Goal: Task Accomplishment & Management: Use online tool/utility

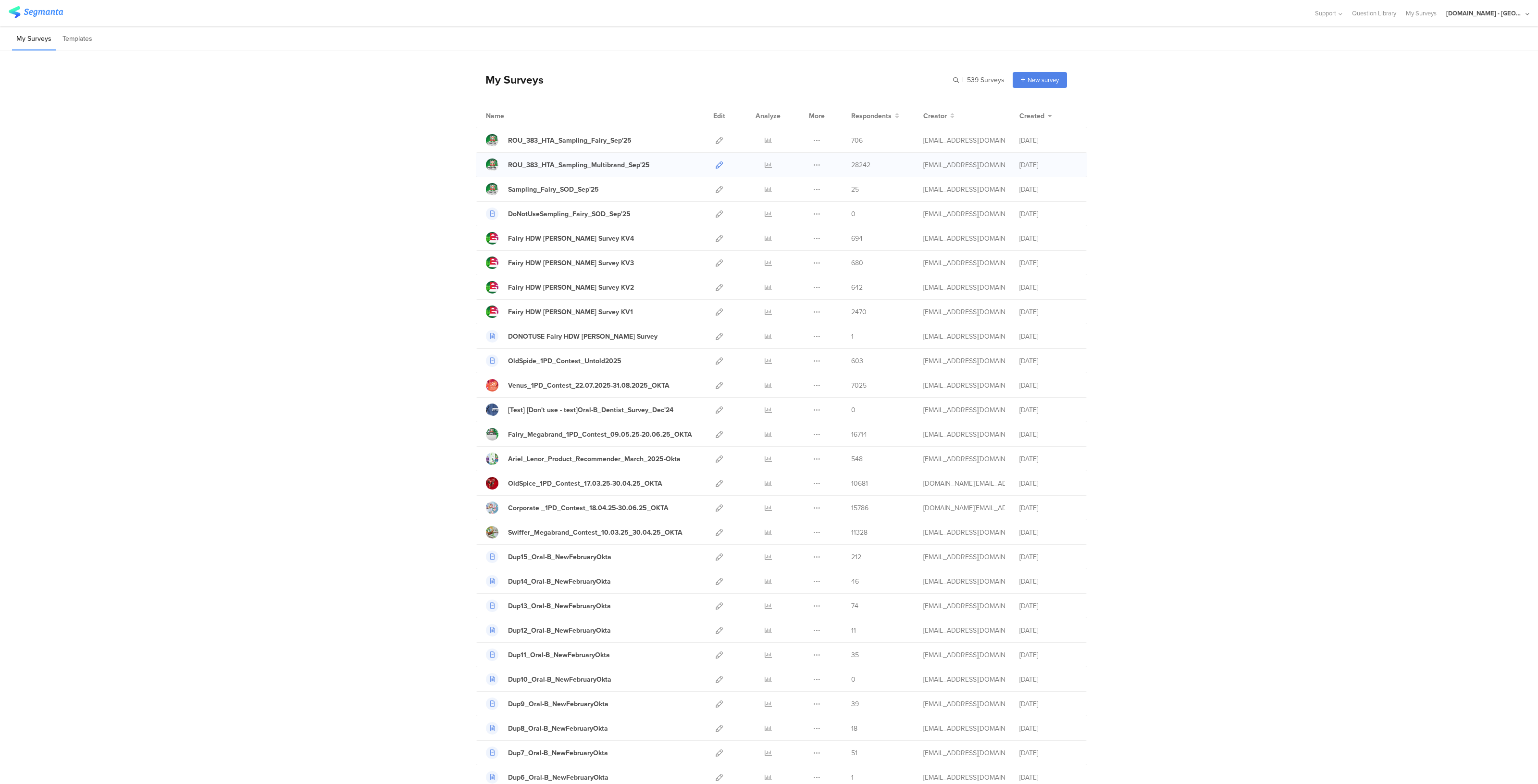
click at [715, 164] on icon at bounding box center [718, 164] width 7 height 7
click at [715, 137] on icon at bounding box center [718, 140] width 7 height 7
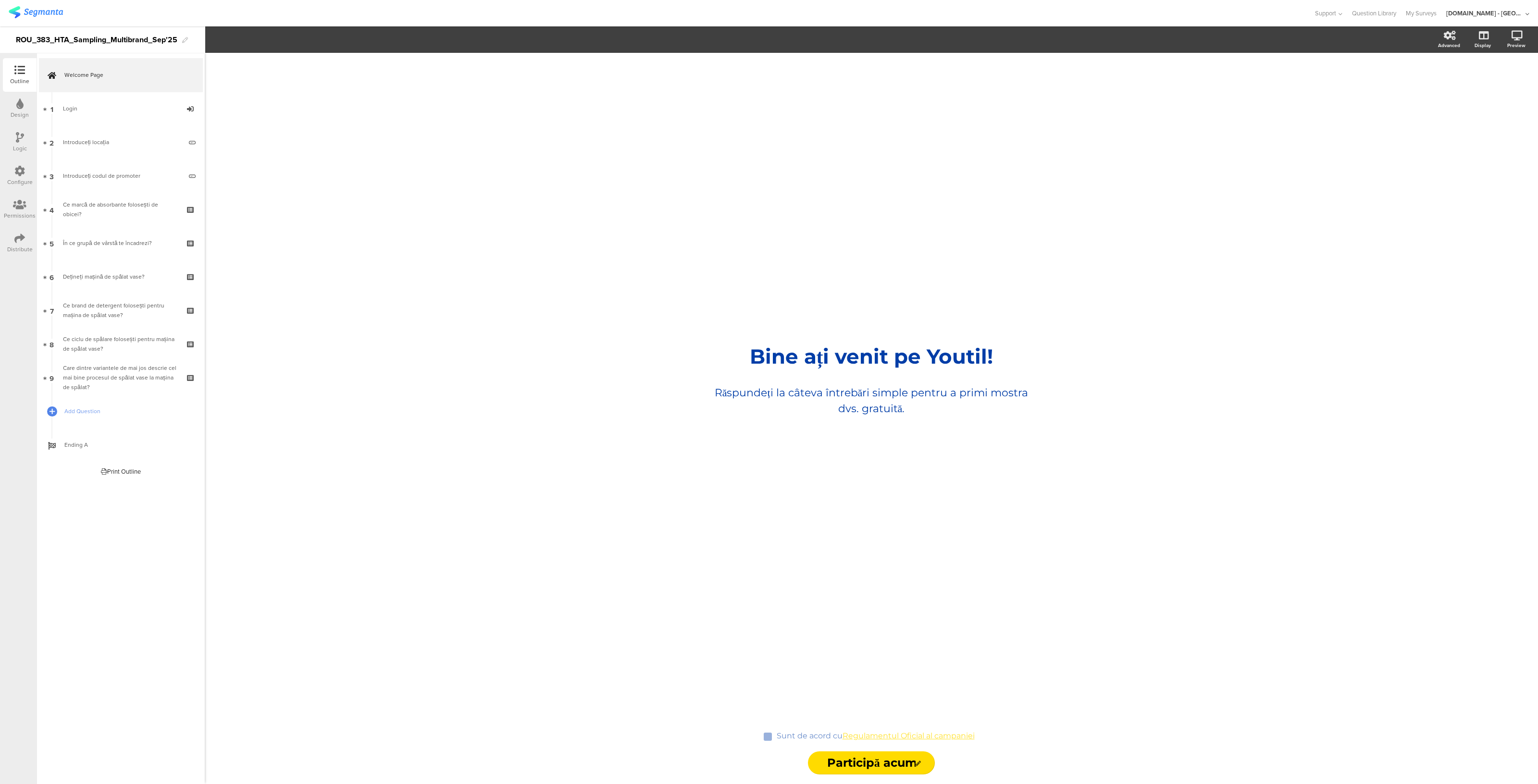
click at [14, 179] on div "Configure" at bounding box center [19, 182] width 26 height 9
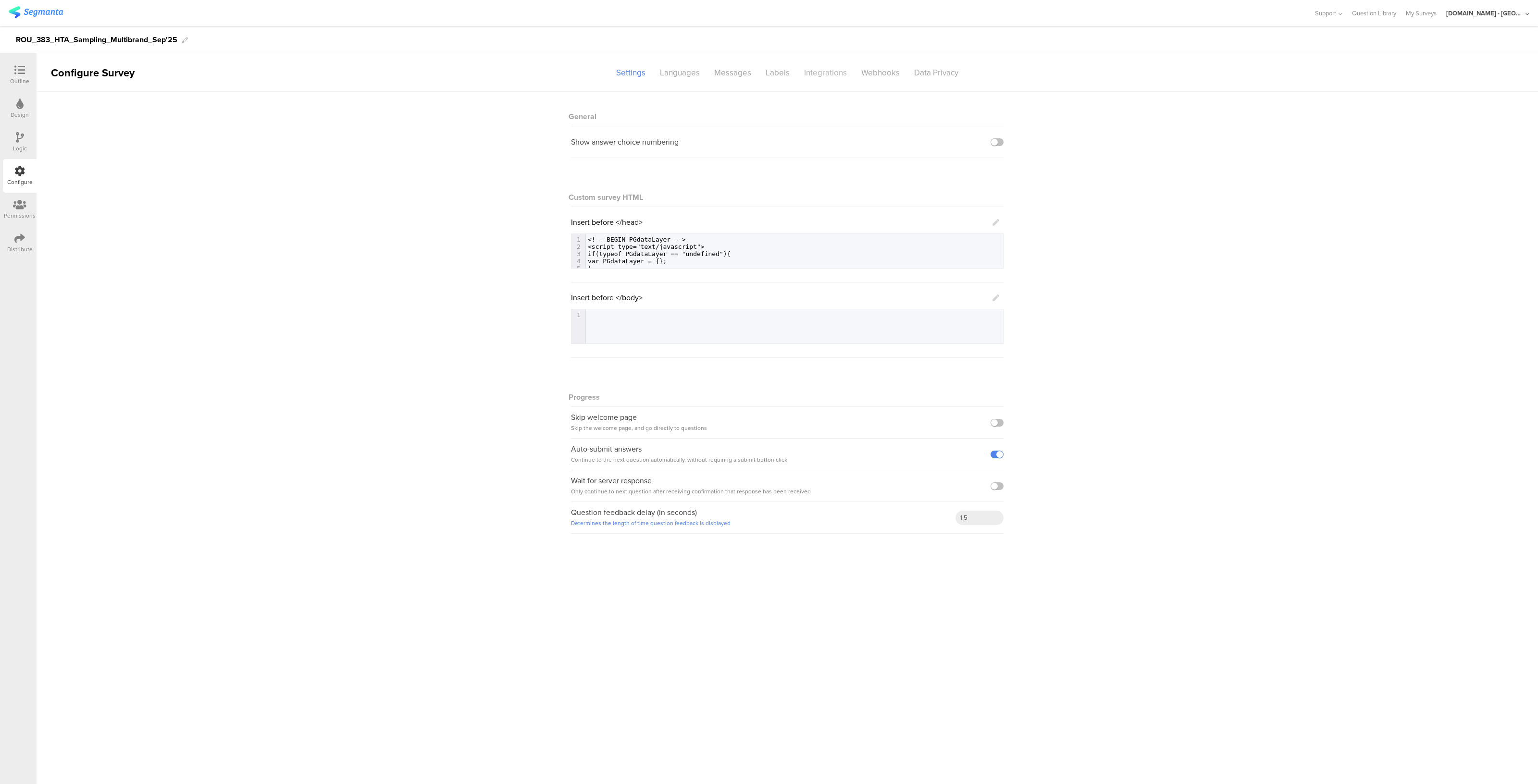
click at [827, 65] on div "Integrations" at bounding box center [825, 73] width 57 height 17
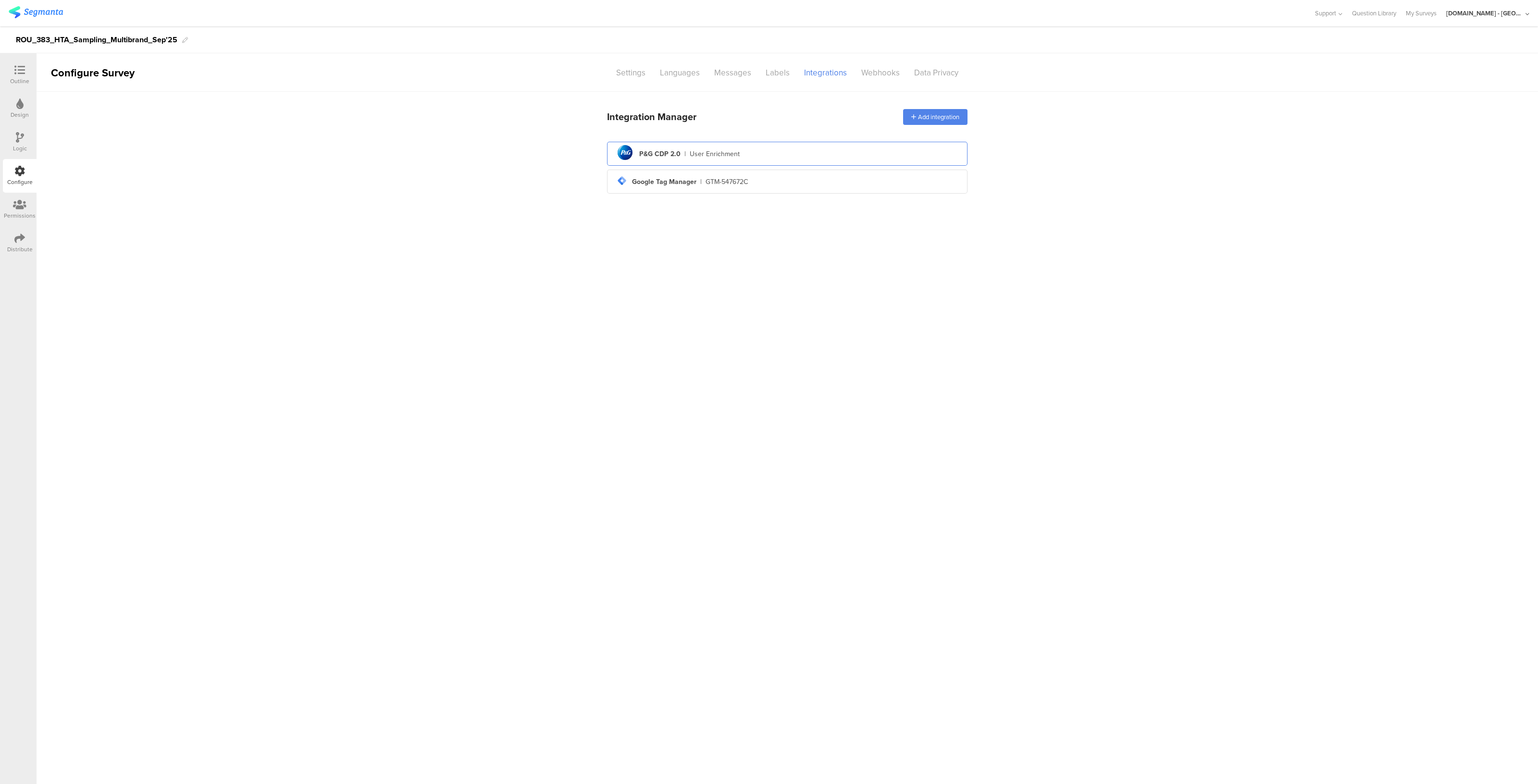
click at [723, 162] on div "pg logo P&G CDP 2.0 | User Enrichment" at bounding box center [787, 153] width 345 height 23
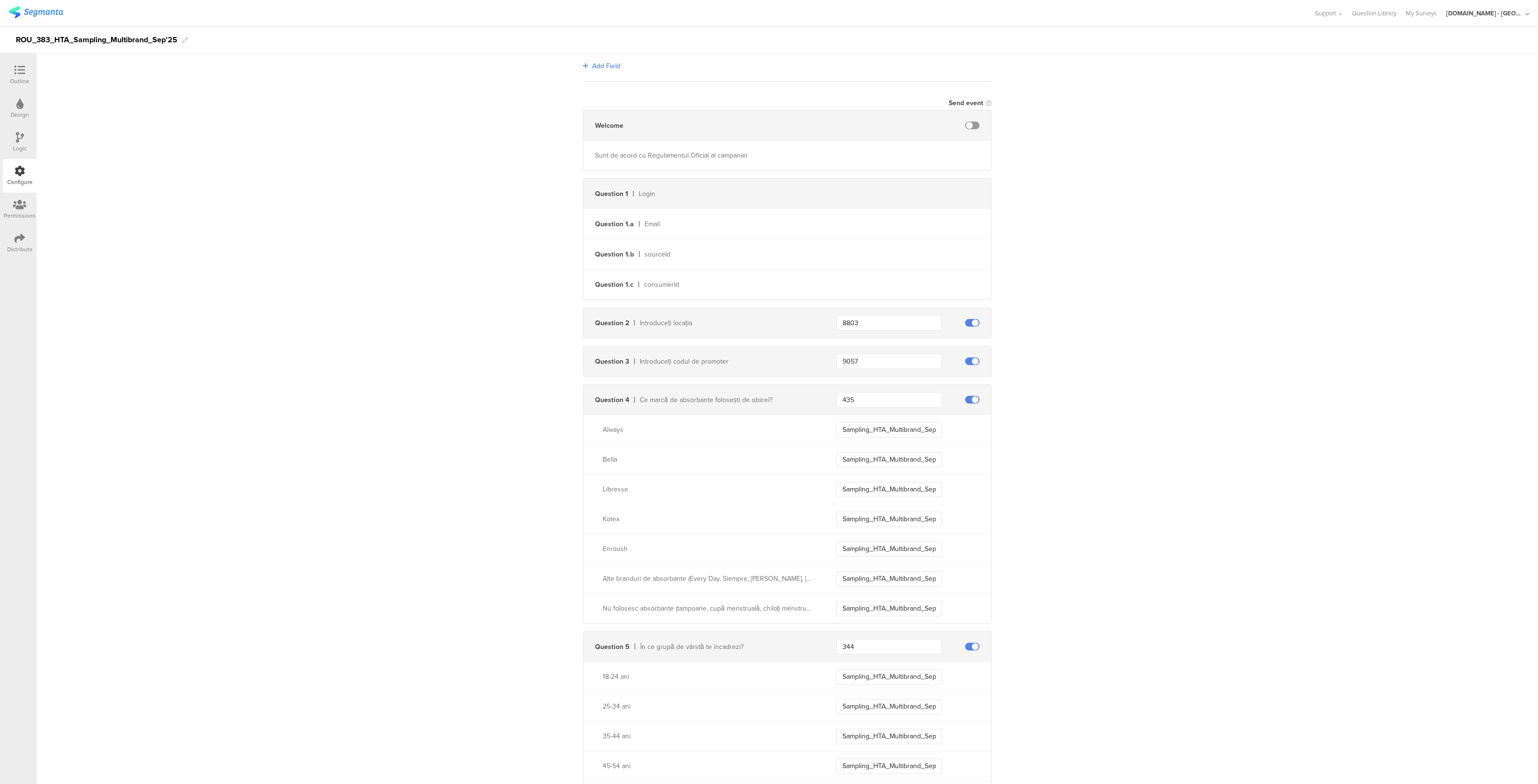
scroll to position [146, 0]
click at [882, 412] on div "Question 4 Ce marcă de absorbante folosești de obicei? 435" at bounding box center [787, 399] width 408 height 30
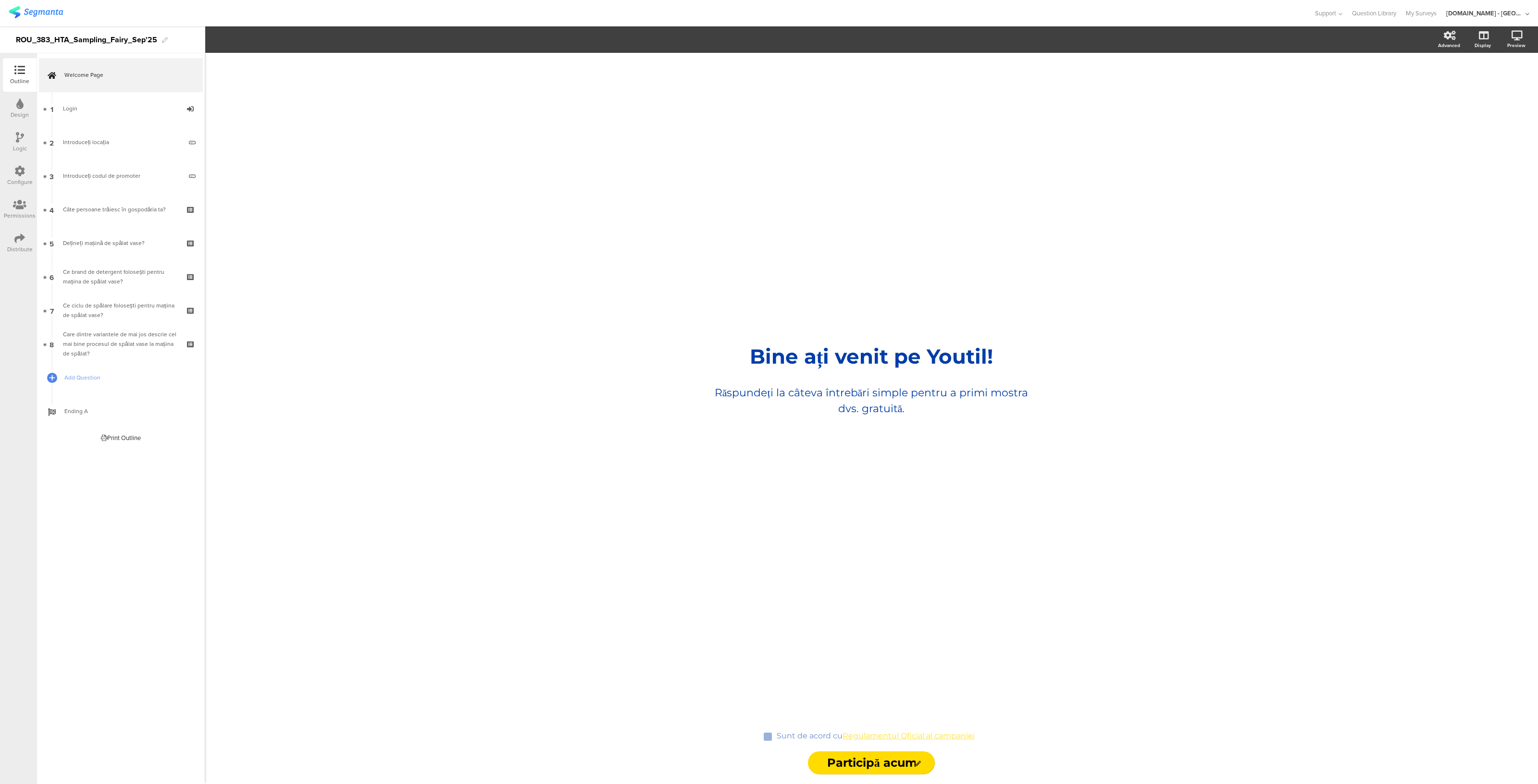
click at [13, 208] on icon at bounding box center [19, 205] width 13 height 11
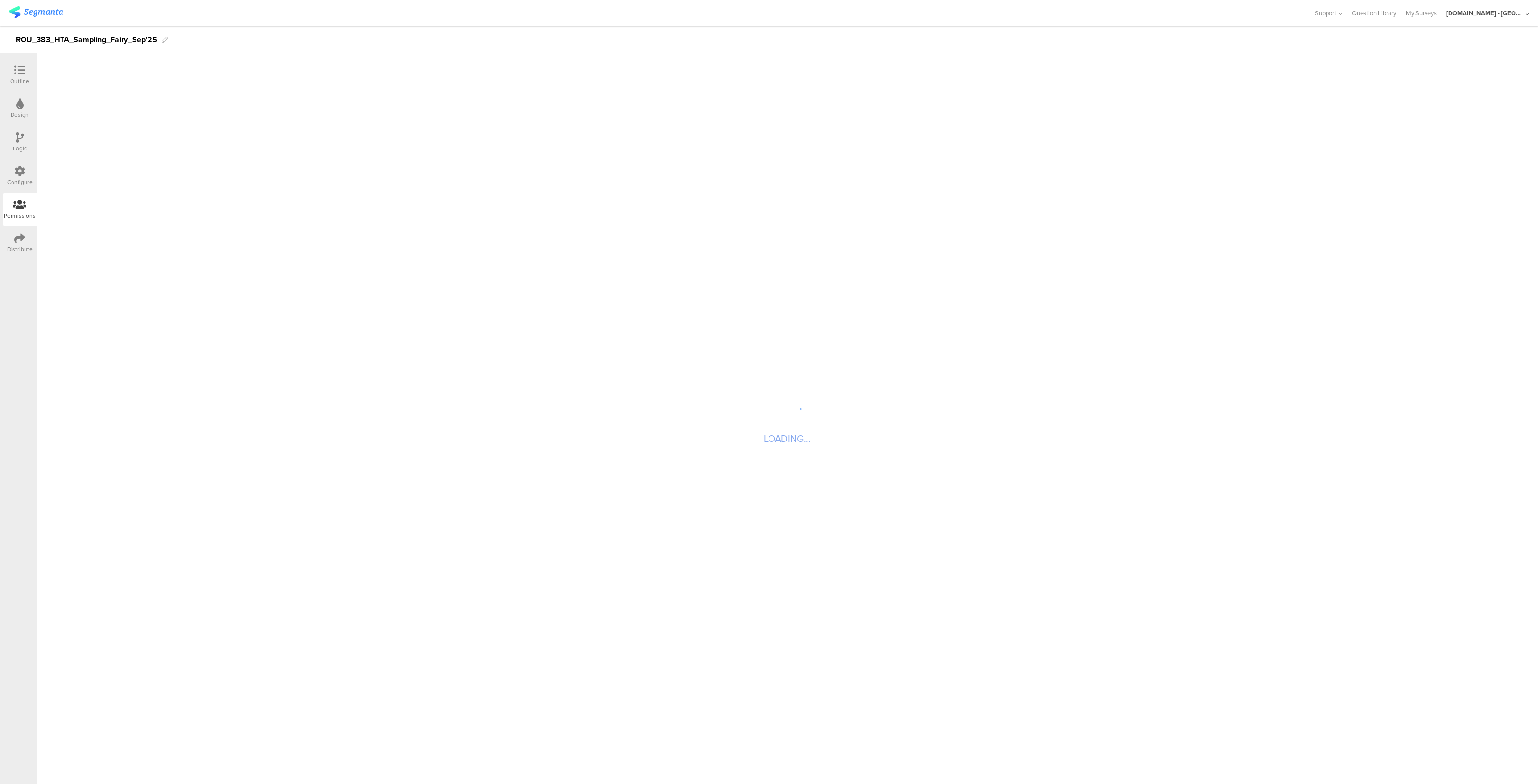
click at [20, 179] on div "Configure" at bounding box center [19, 182] width 26 height 9
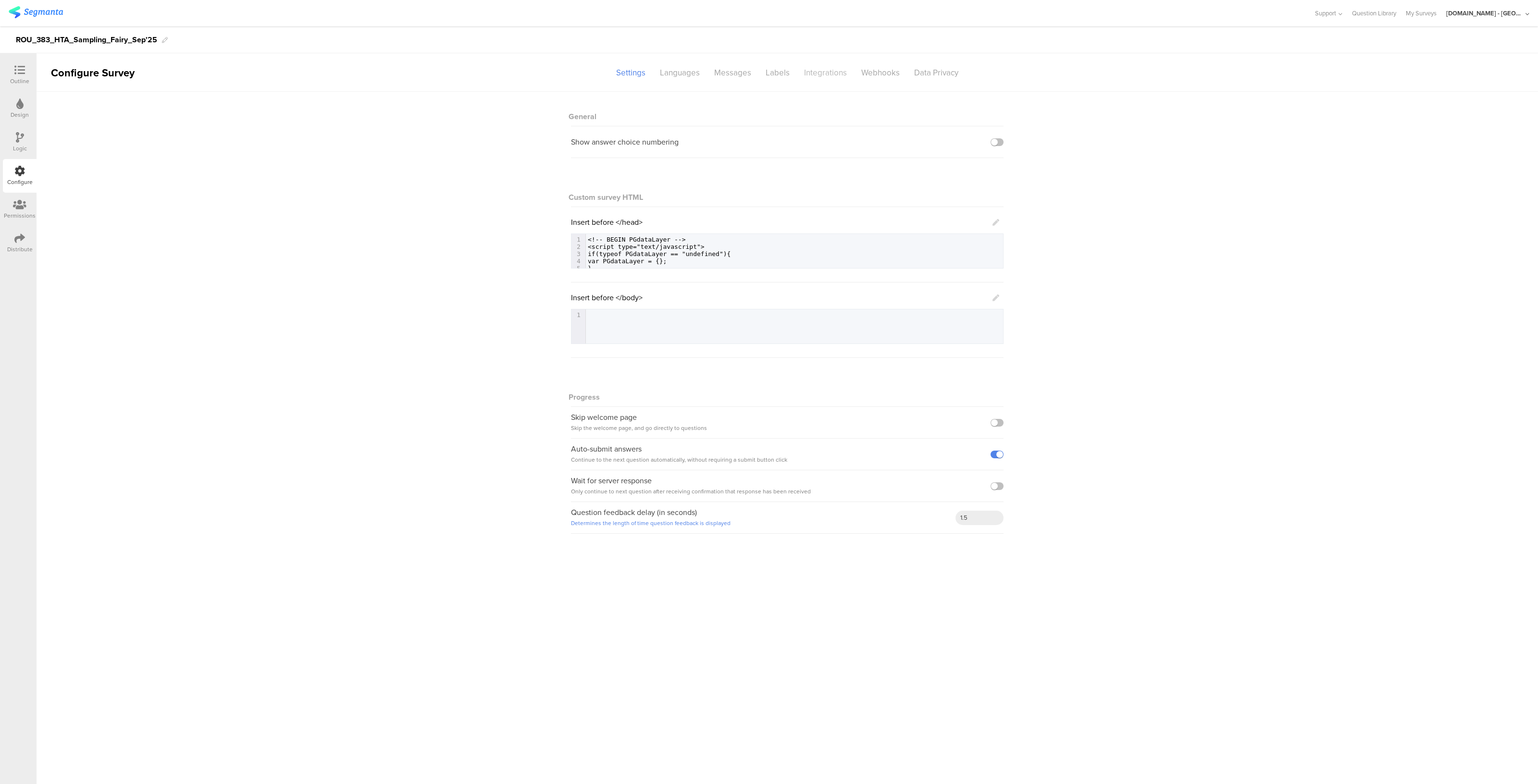
click at [823, 75] on div "Integrations" at bounding box center [825, 73] width 57 height 17
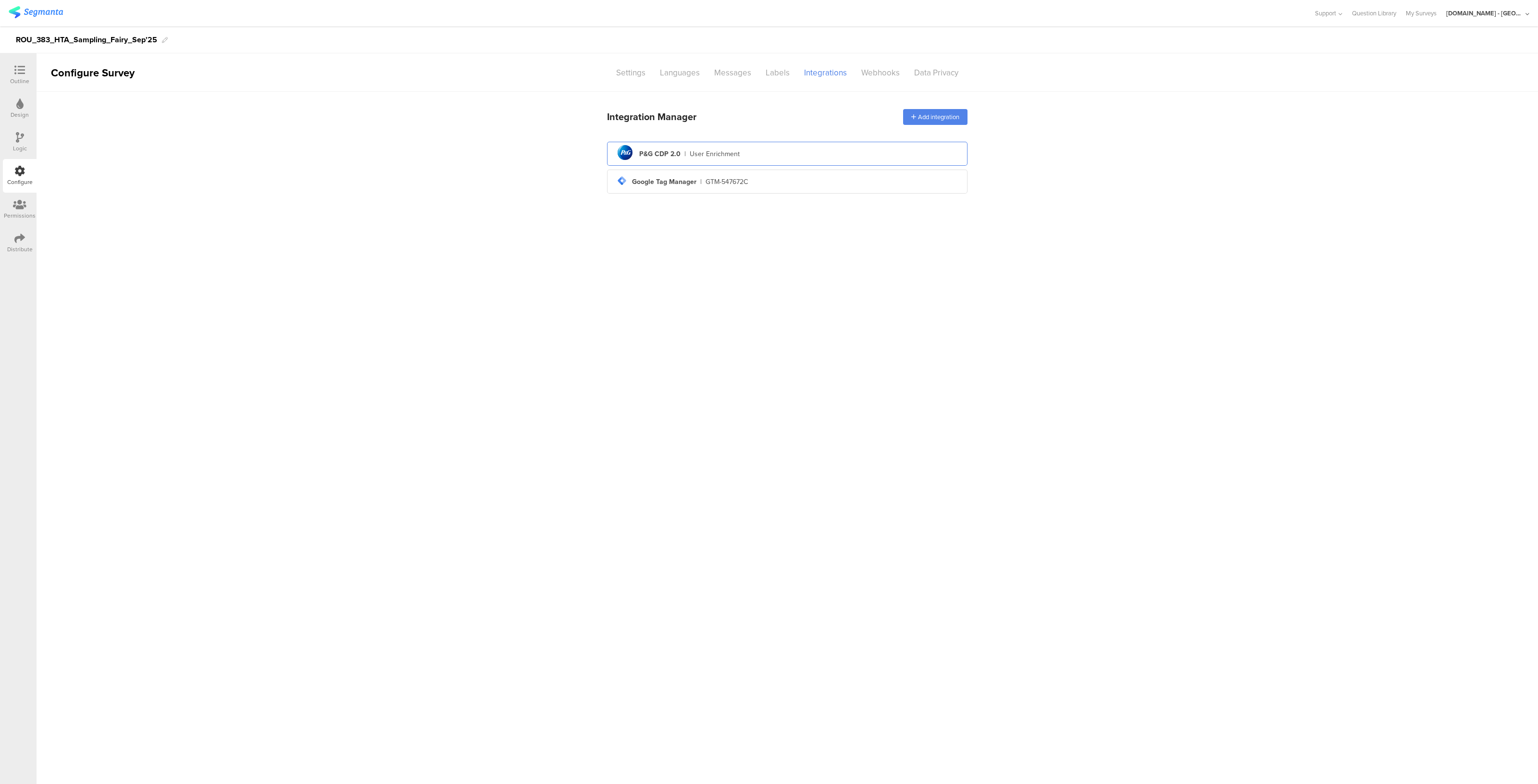
click at [721, 154] on div "User Enrichment" at bounding box center [715, 154] width 50 height 10
